Goal: Transaction & Acquisition: Purchase product/service

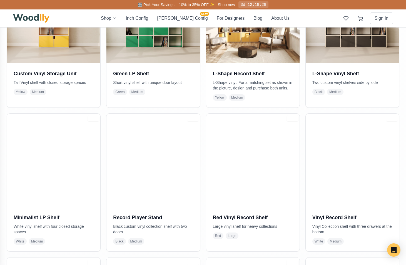
scroll to position [364, 0]
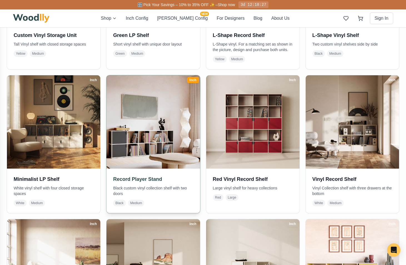
click at [153, 119] on img at bounding box center [153, 122] width 98 height 98
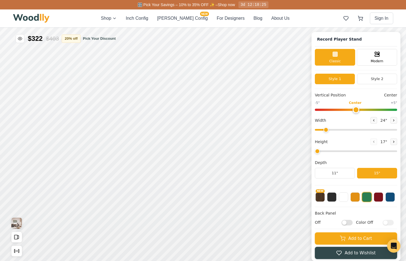
type input "72"
type input "2"
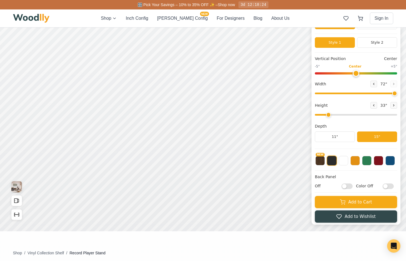
scroll to position [26, 0]
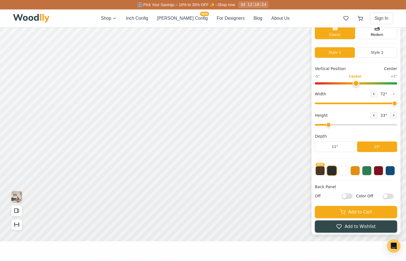
drag, startPoint x: 408, startPoint y: 25, endPoint x: 326, endPoint y: 38, distance: 83.2
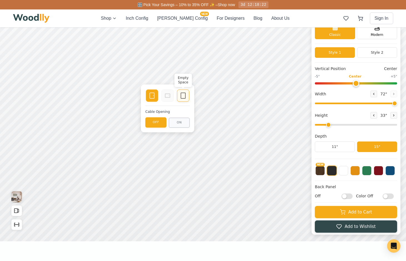
click at [185, 96] on icon at bounding box center [183, 95] width 7 height 7
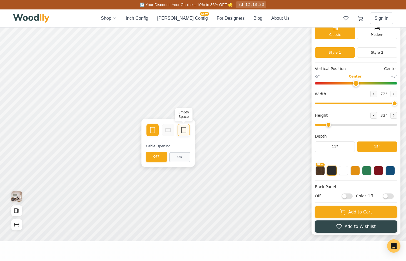
click at [183, 129] on icon at bounding box center [183, 130] width 7 height 7
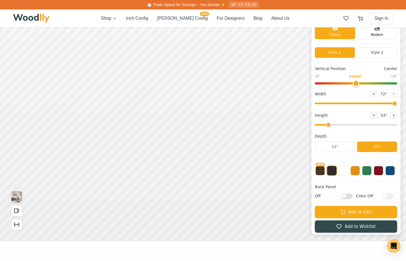
click at [405, 1] on html "Record Player Stand Record Player Stand Classic Modern Style 1 Style 2 Vertical…" at bounding box center [203, 1] width 406 height 0
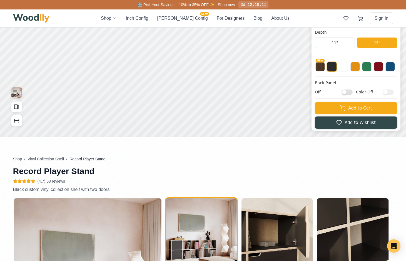
scroll to position [137, 0]
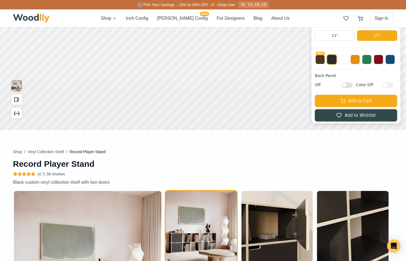
drag, startPoint x: 354, startPoint y: 85, endPoint x: 366, endPoint y: 85, distance: 12.8
click at [352, 85] on input "Off" at bounding box center [346, 85] width 11 height 6
checkbox input "true"
drag, startPoint x: 394, startPoint y: 85, endPoint x: 380, endPoint y: 78, distance: 15.8
click at [393, 86] on input "Color Off" at bounding box center [387, 85] width 11 height 6
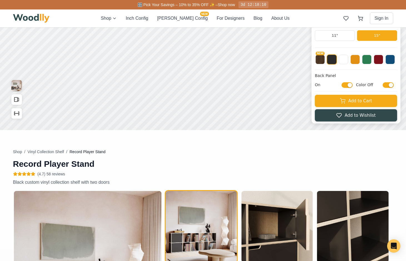
checkbox input "true"
click at [325, 60] on button "NEW" at bounding box center [319, 59] width 9 height 9
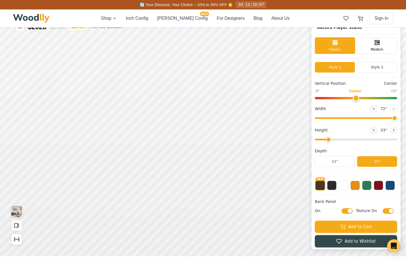
scroll to position [0, 0]
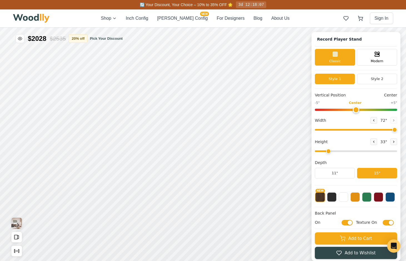
drag, startPoint x: 408, startPoint y: 54, endPoint x: 357, endPoint y: 10, distance: 67.5
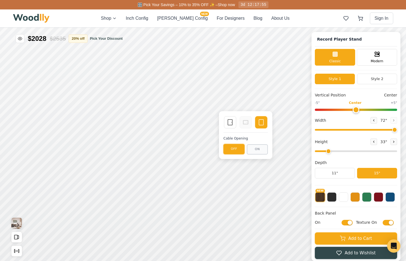
click at [236, 149] on button "OFF" at bounding box center [233, 149] width 21 height 10
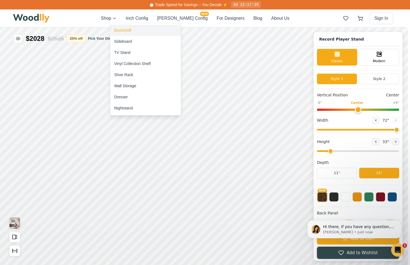
click at [128, 29] on div "Bookshelf" at bounding box center [122, 30] width 17 height 6
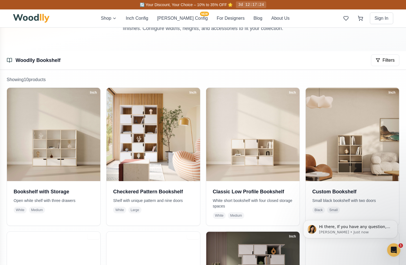
scroll to position [59, 0]
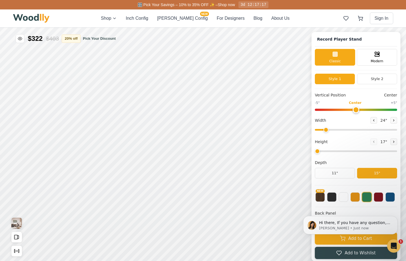
type input "72"
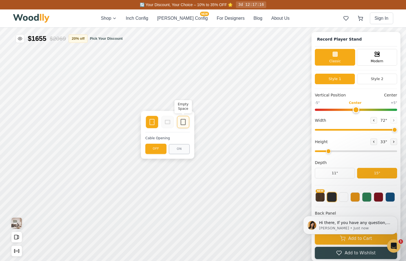
click at [185, 124] on icon at bounding box center [183, 122] width 7 height 7
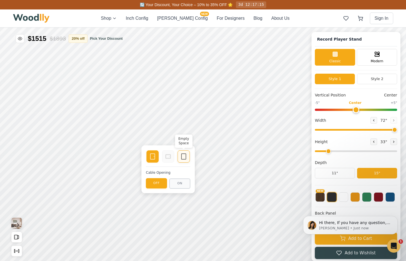
click at [188, 157] on div "Empty Space" at bounding box center [183, 156] width 12 height 12
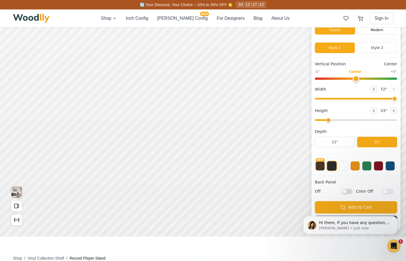
scroll to position [34, 0]
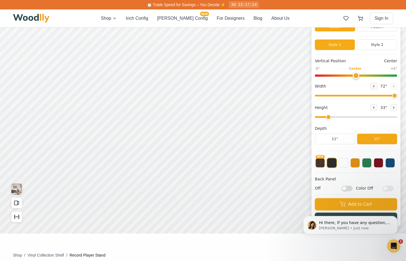
drag, startPoint x: 397, startPoint y: 96, endPoint x: 403, endPoint y: 96, distance: 5.8
click at [397, 96] on input "range" at bounding box center [356, 96] width 82 height 2
click at [395, 107] on icon at bounding box center [393, 107] width 3 height 3
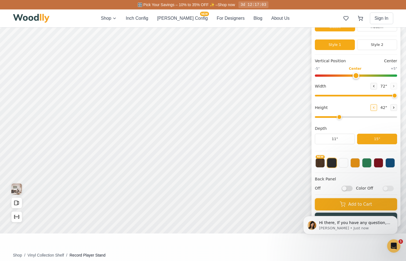
click at [375, 108] on icon at bounding box center [373, 107] width 3 height 3
type input "2"
click at [352, 190] on input "Off" at bounding box center [346, 188] width 11 height 6
checkbox input "true"
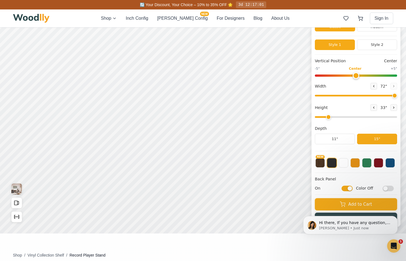
click at [393, 188] on input "Color Off" at bounding box center [387, 188] width 11 height 6
checkbox input "true"
click at [324, 164] on button "NEW" at bounding box center [319, 161] width 9 height 9
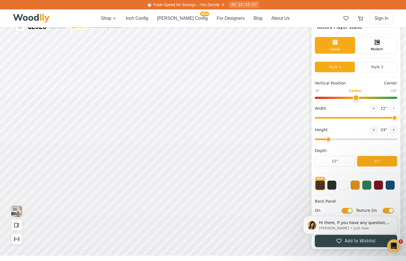
scroll to position [11, 0]
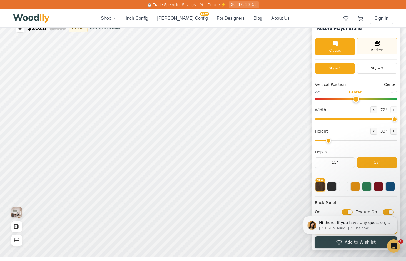
click at [384, 46] on div "Modern" at bounding box center [376, 46] width 40 height 17
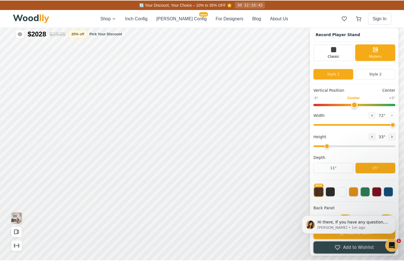
scroll to position [0, 0]
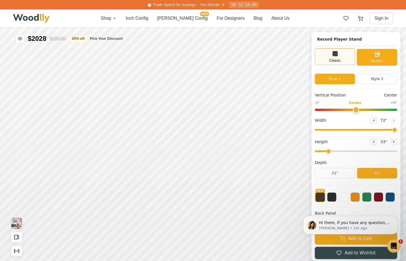
click at [338, 57] on icon at bounding box center [334, 53] width 7 height 7
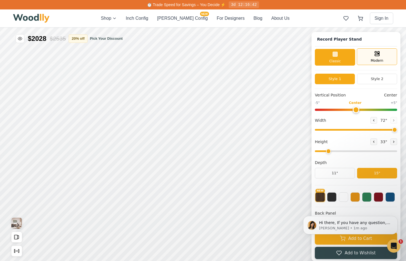
click at [379, 61] on span "Modern" at bounding box center [376, 60] width 12 height 5
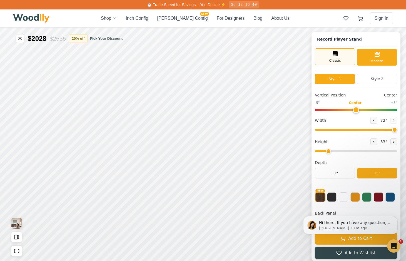
click at [340, 59] on span "Classic" at bounding box center [335, 60] width 12 height 5
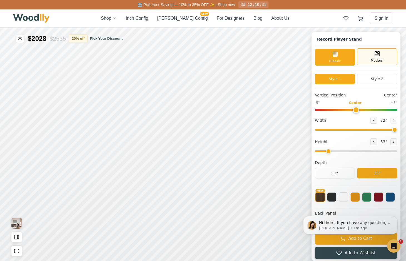
click at [384, 57] on div "Modern" at bounding box center [376, 56] width 40 height 17
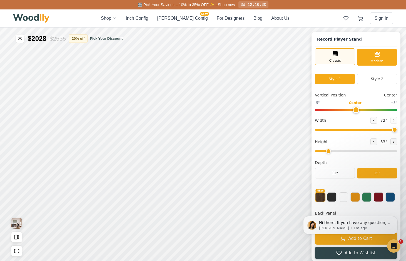
click at [341, 58] on span "Classic" at bounding box center [335, 60] width 12 height 5
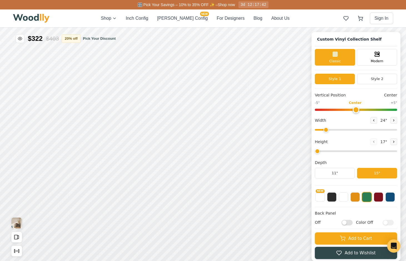
type input "52"
type input "3"
